Goal: Information Seeking & Learning: Learn about a topic

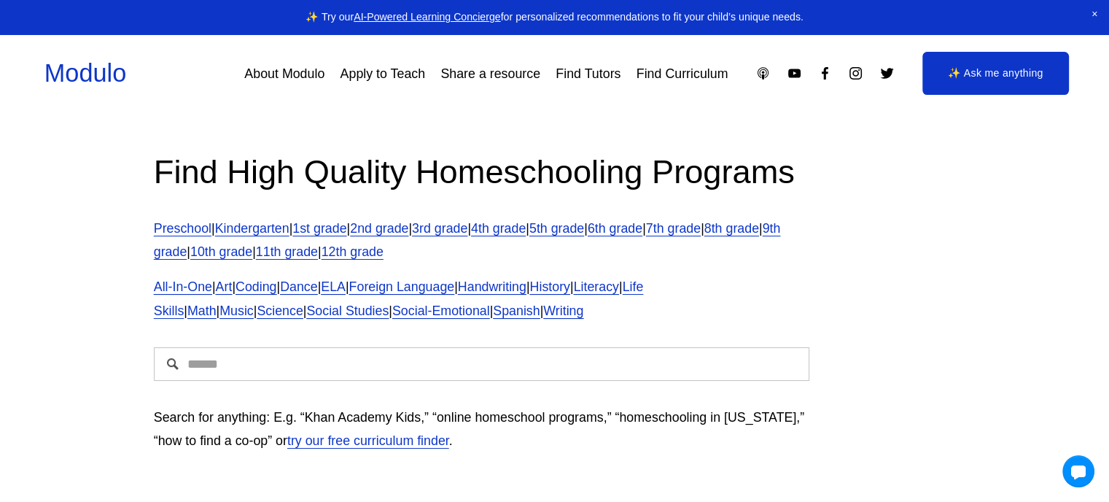
click at [391, 169] on div "We've moved!" at bounding box center [555, 192] width 350 height 47
click at [391, 168] on div "We've moved! Check out our brand-new global marketplace for modular learning at…" at bounding box center [555, 251] width 452 height 266
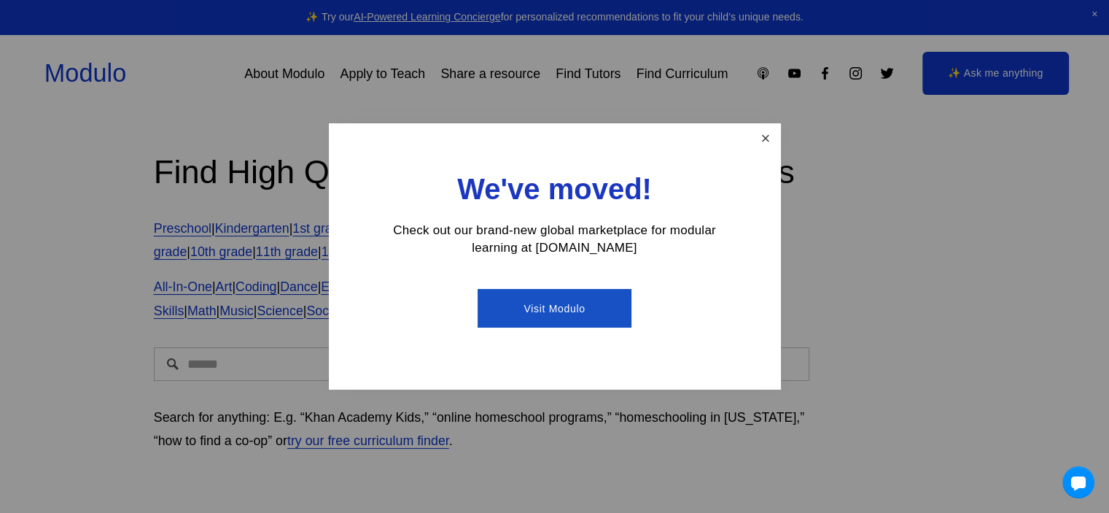
click at [752, 134] on link "Close" at bounding box center [765, 138] width 26 height 26
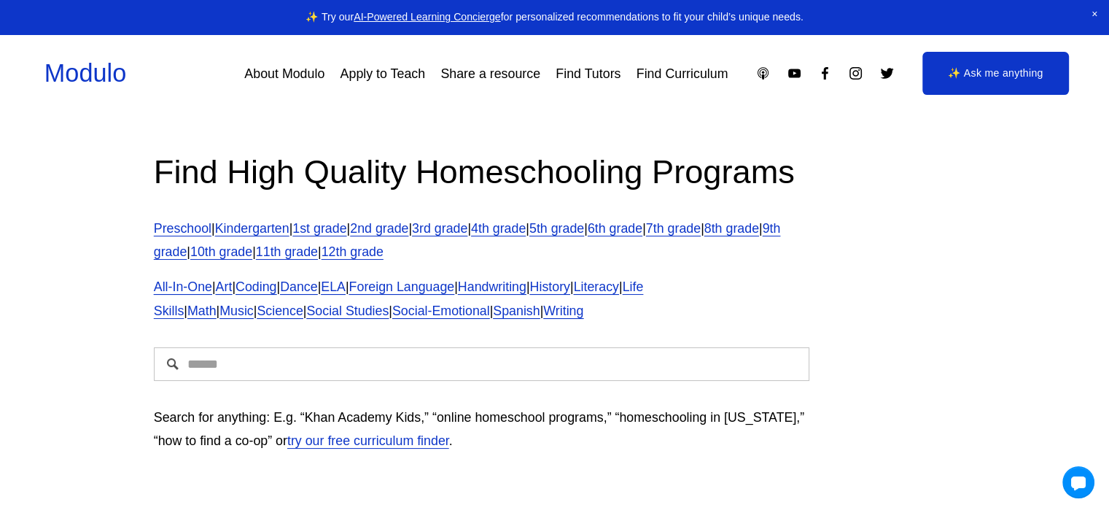
click at [664, 169] on h2 "Find High Quality Homeschooling Programs" at bounding box center [482, 171] width 656 height 43
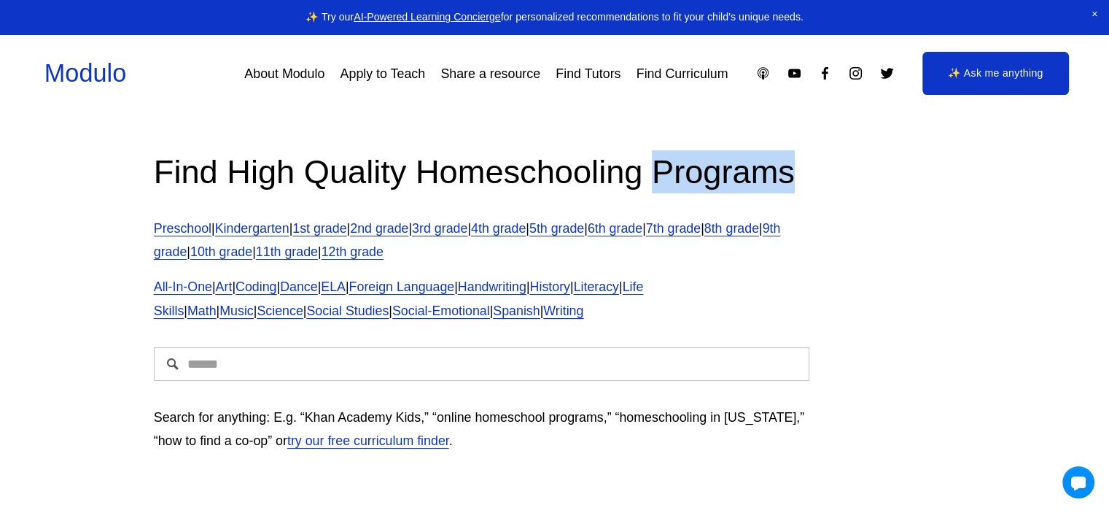
click at [664, 169] on h2 "Find High Quality Homeschooling Programs" at bounding box center [482, 171] width 656 height 43
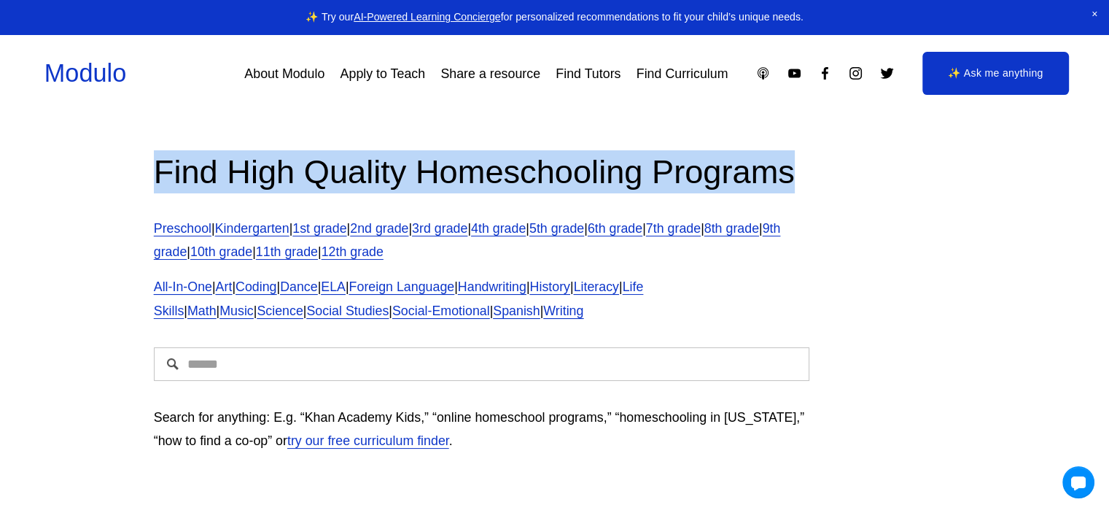
click at [664, 169] on h2 "Find High Quality Homeschooling Programs" at bounding box center [482, 171] width 656 height 43
copy h2 "Find High Quality Homeschooling Programs"
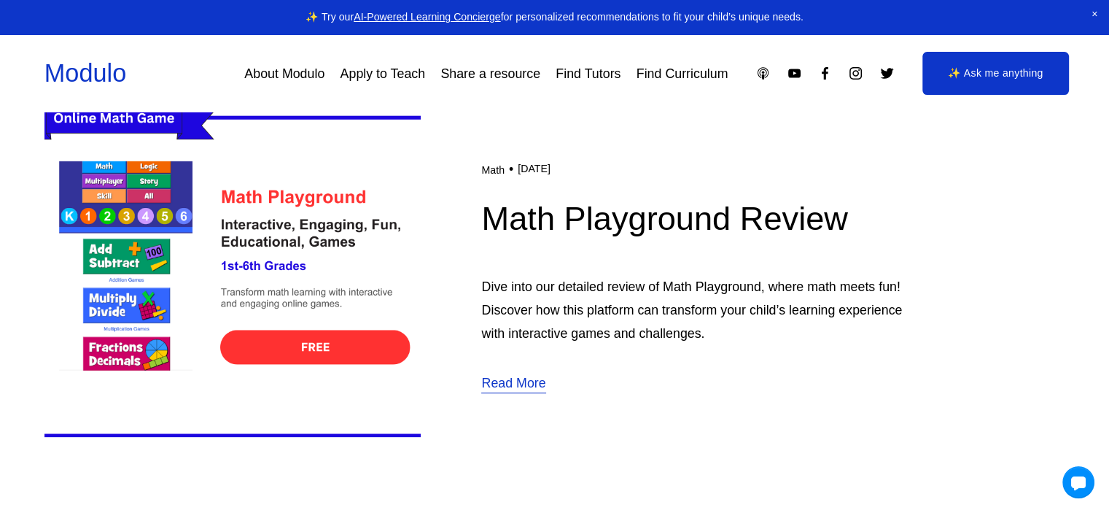
scroll to position [462, 0]
